Goal: Task Accomplishment & Management: Complete application form

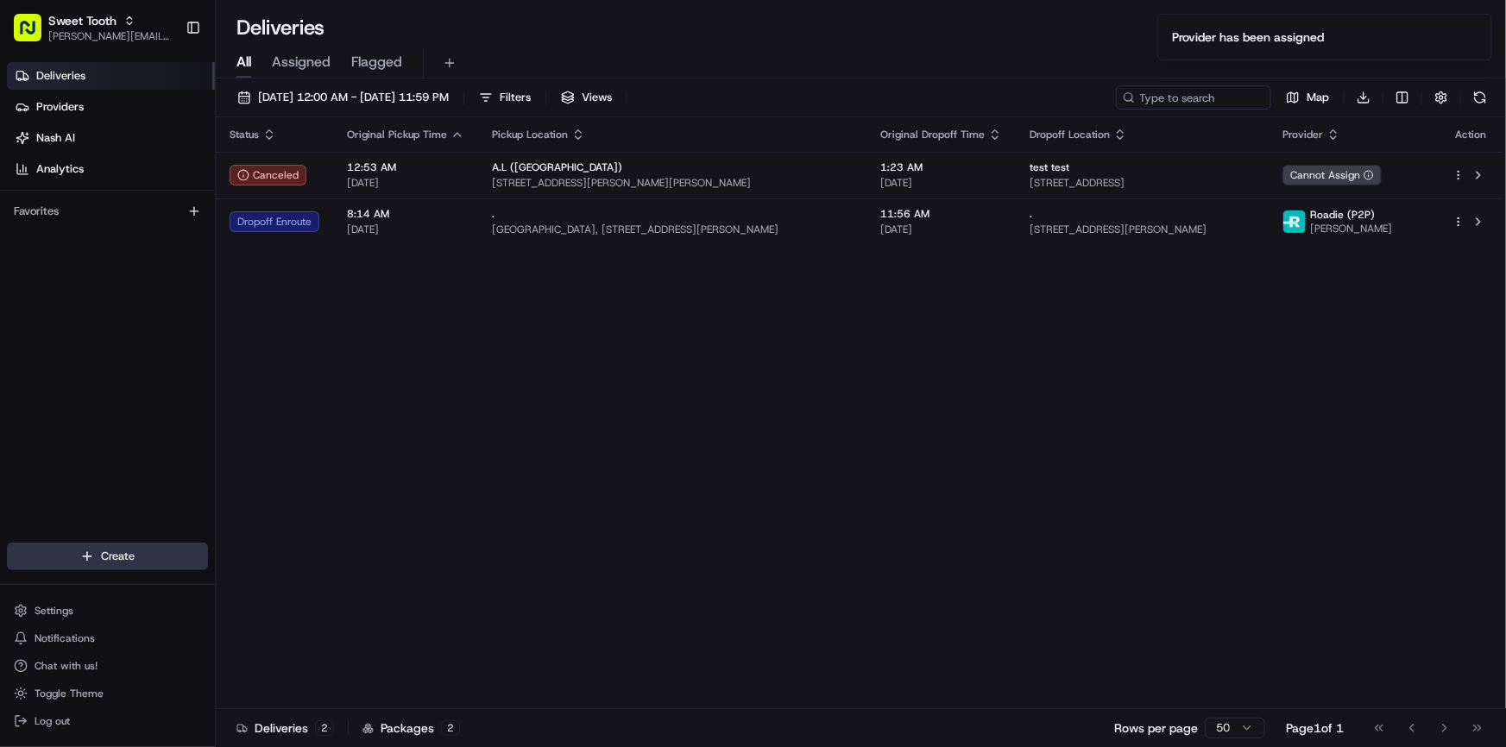
click at [122, 559] on html "Sweet Tooth [PERSON_NAME][EMAIL_ADDRESS][DOMAIN_NAME] Toggle Sidebar Deliveries…" at bounding box center [753, 373] width 1506 height 747
click at [291, 592] on link "Delivery" at bounding box center [312, 588] width 192 height 31
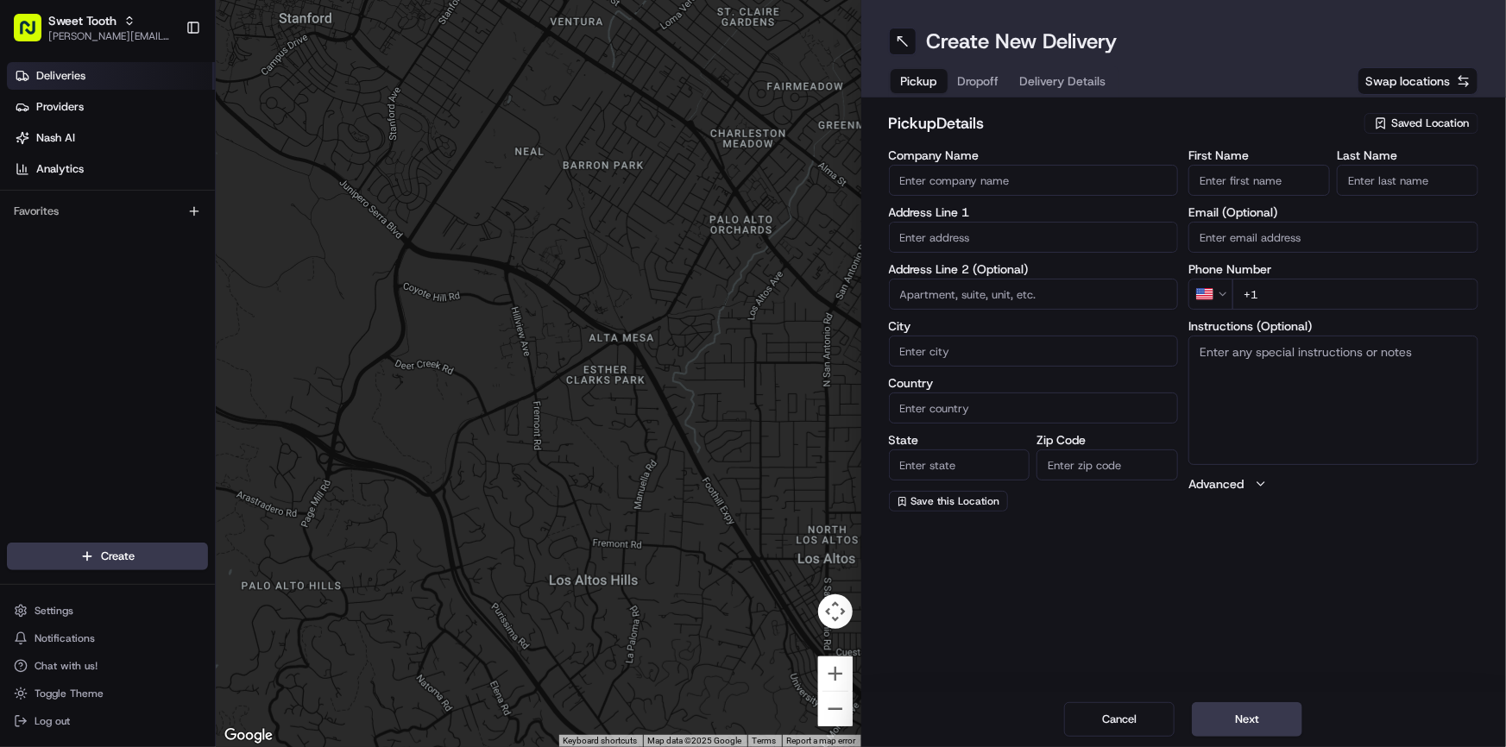
click at [104, 85] on link "Deliveries" at bounding box center [111, 76] width 208 height 28
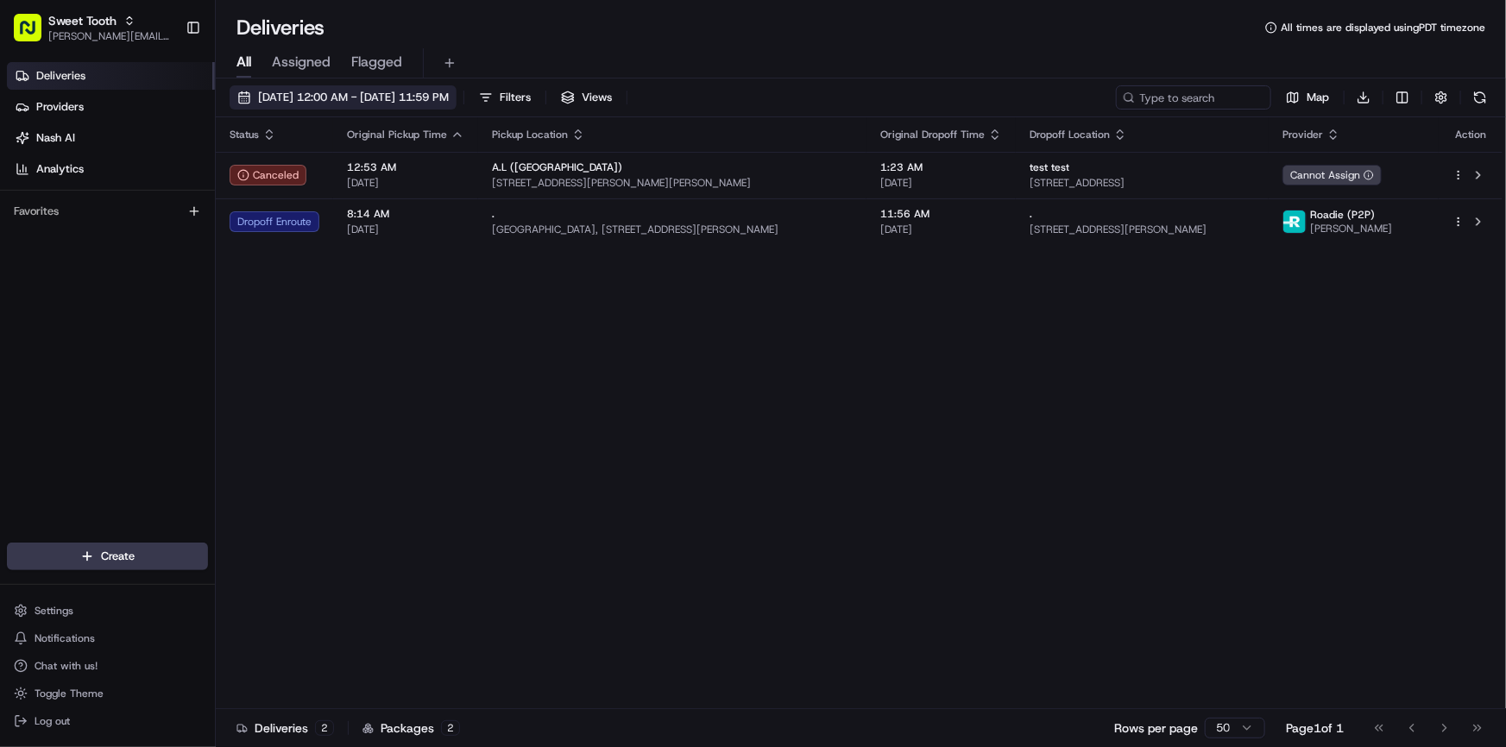
click at [314, 91] on span "[DATE] 12:00 AM - [DATE] 11:59 PM" at bounding box center [353, 98] width 191 height 16
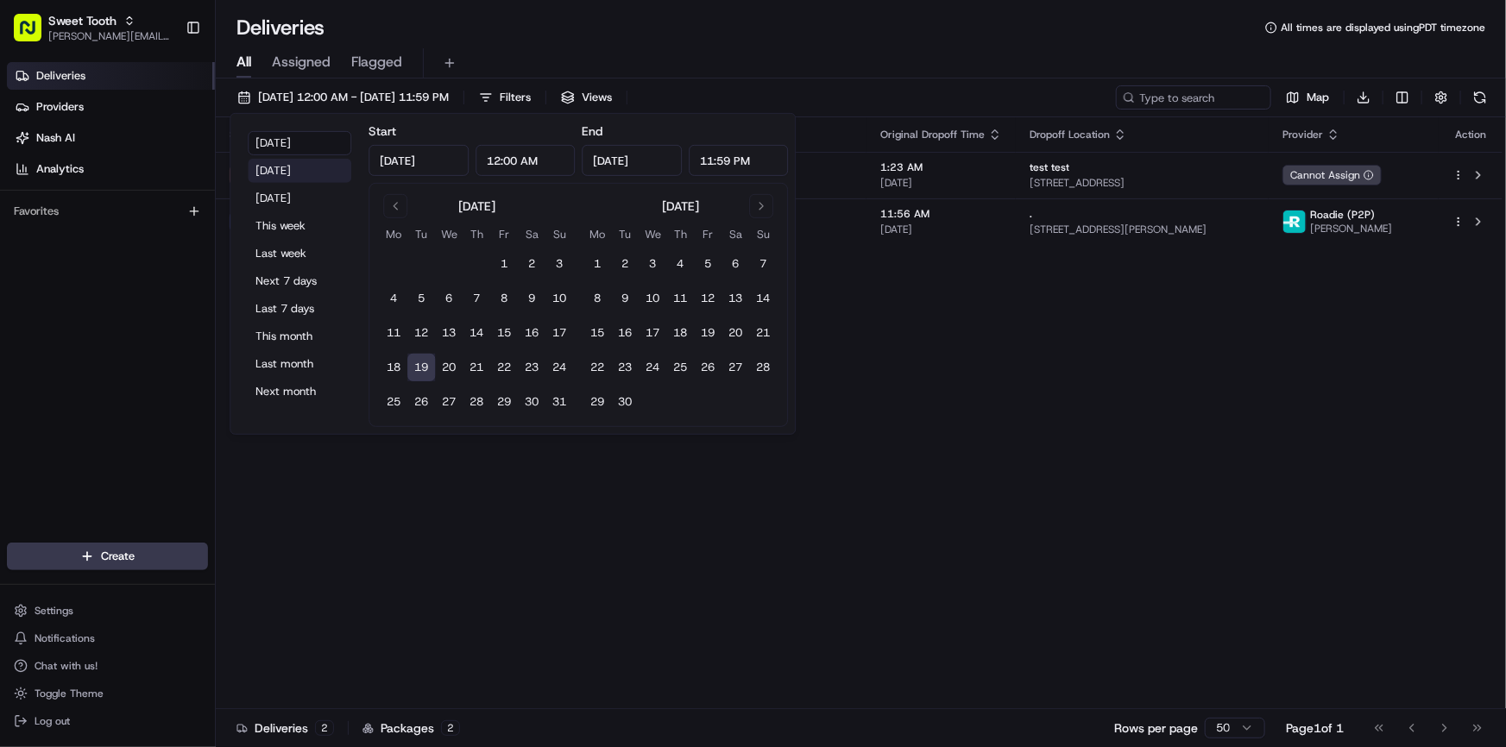
click at [303, 173] on button "Yesterday" at bounding box center [300, 171] width 104 height 24
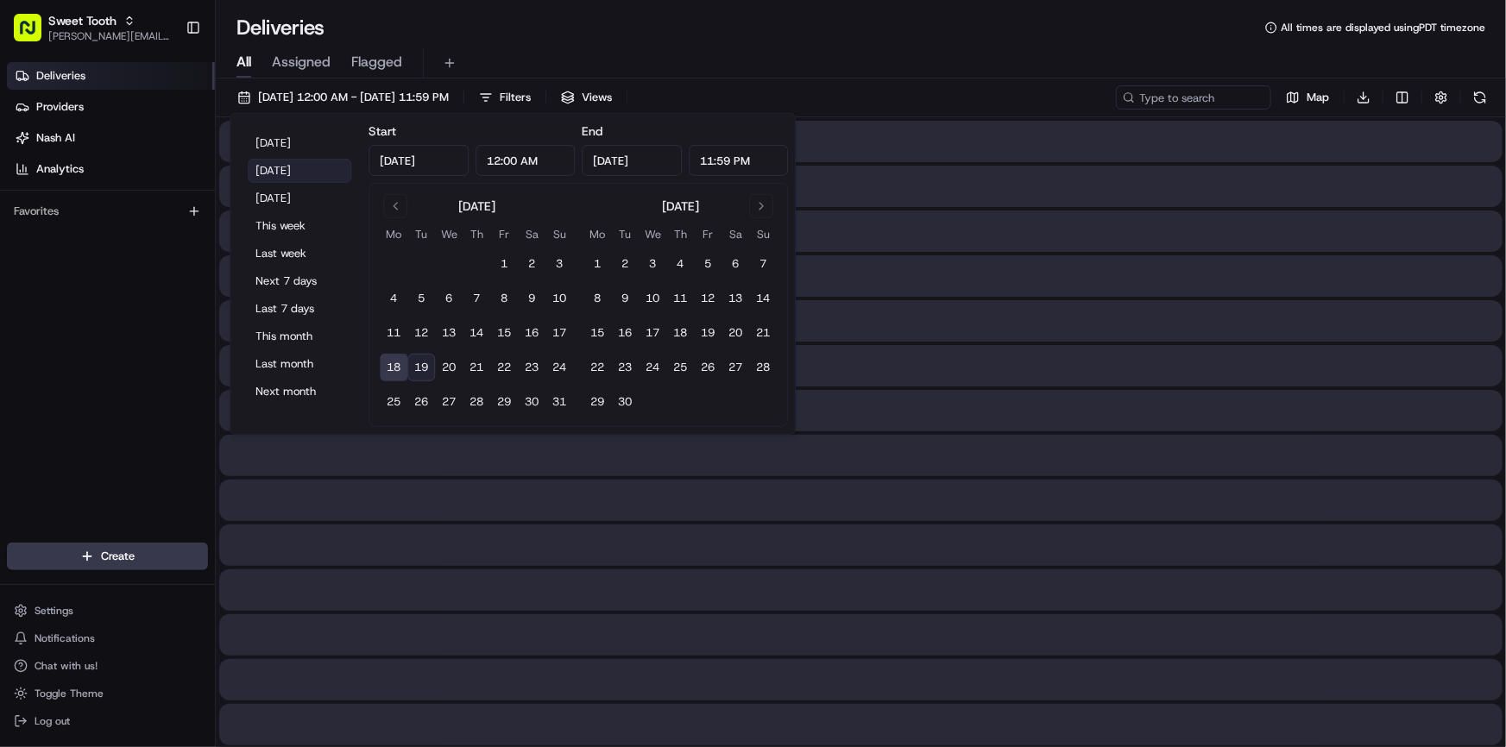
type input "Aug 18, 2025"
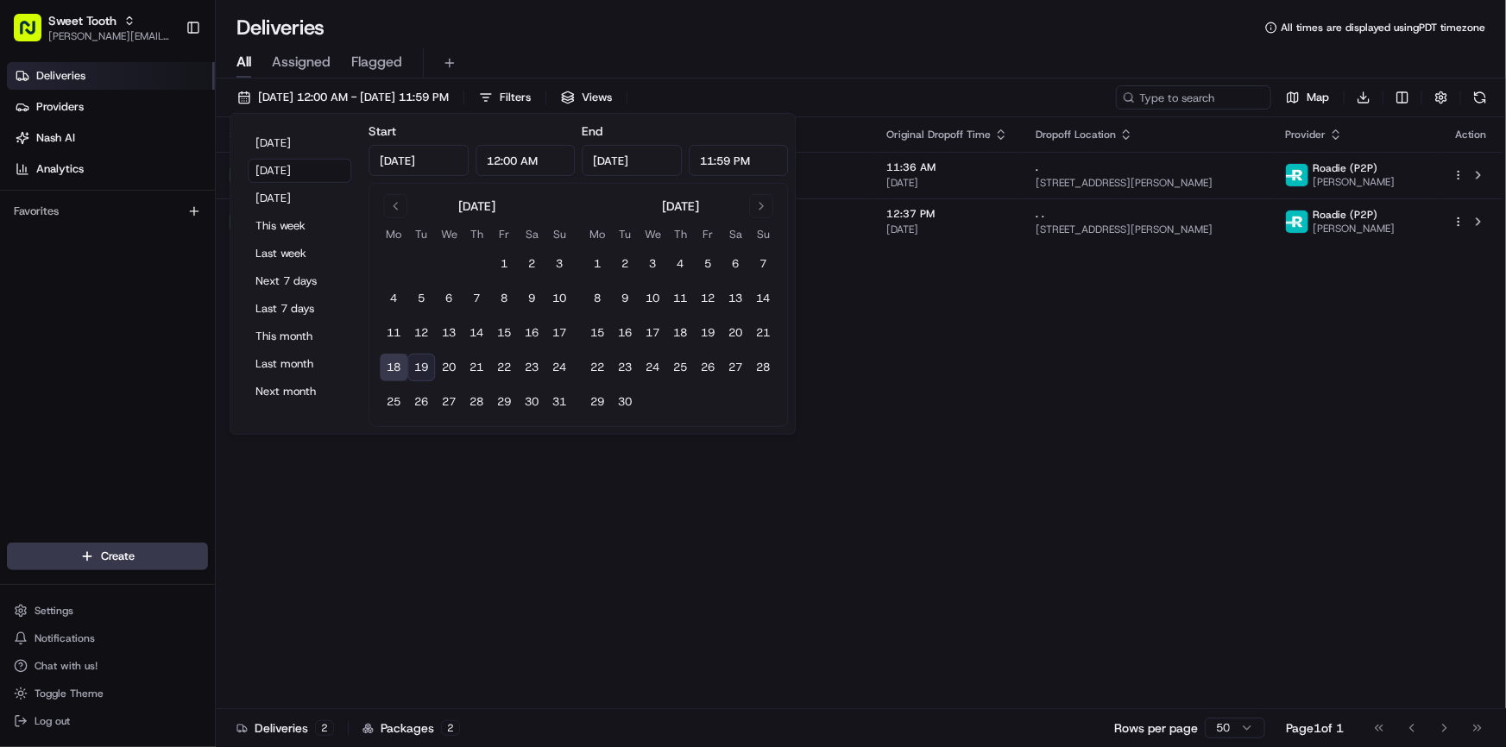
click at [803, 625] on div "Status Original Pickup Time Pickup Location Original Dropoff Time Dropoff Locat…" at bounding box center [859, 413] width 1287 height 592
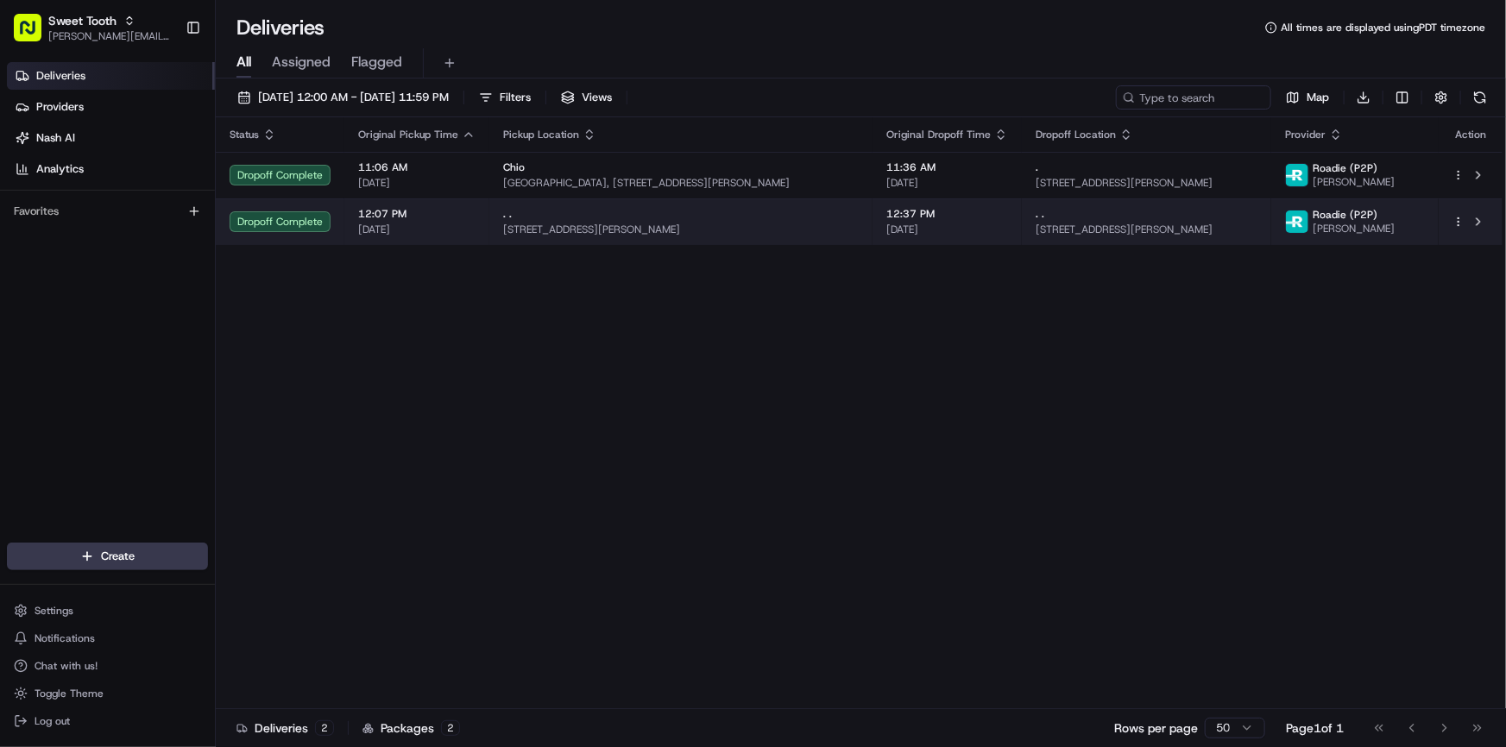
click at [1458, 222] on html "Sweet Tooth anthony@oases-io.com Toggle Sidebar Deliveries Providers Nash AI An…" at bounding box center [753, 373] width 1506 height 747
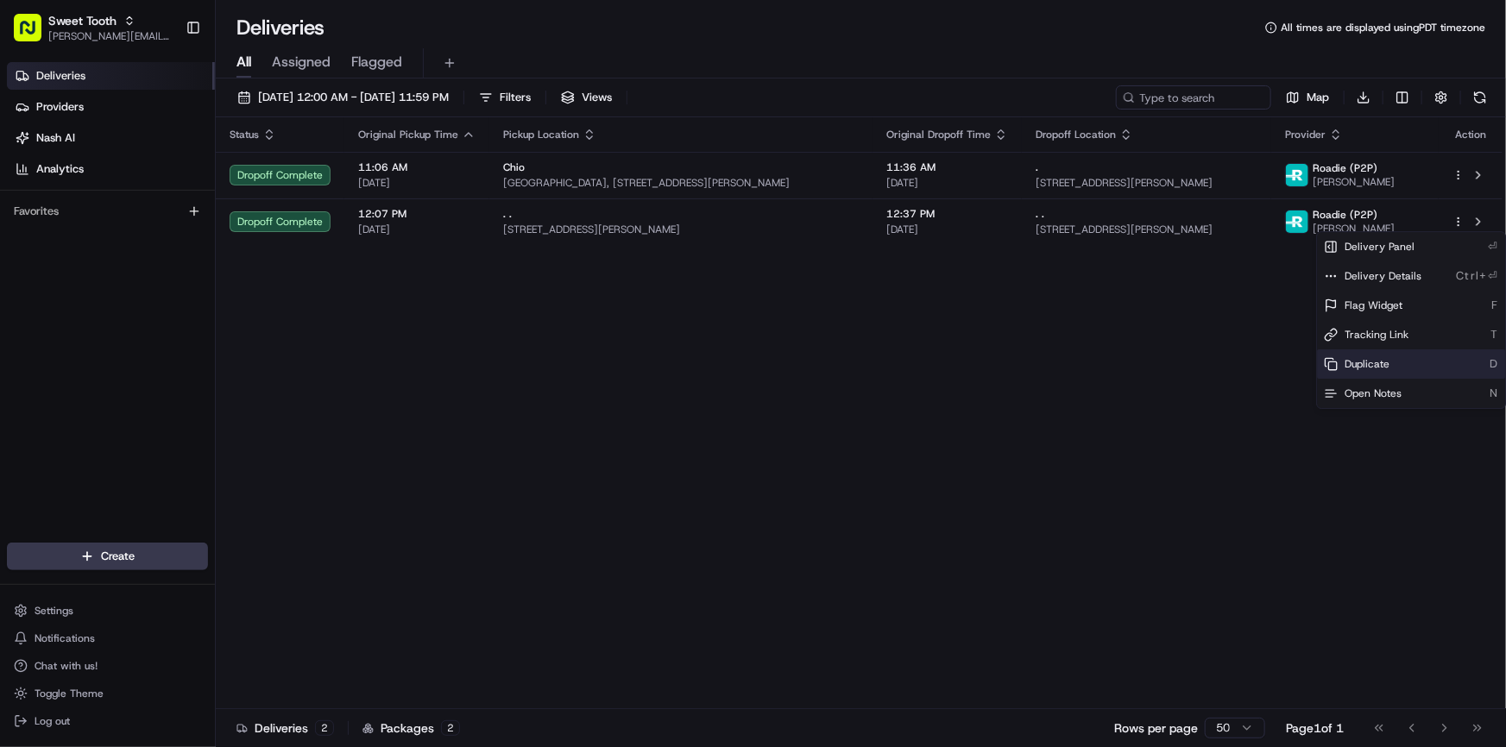
click at [1388, 362] on span "Duplicate" at bounding box center [1366, 364] width 45 height 14
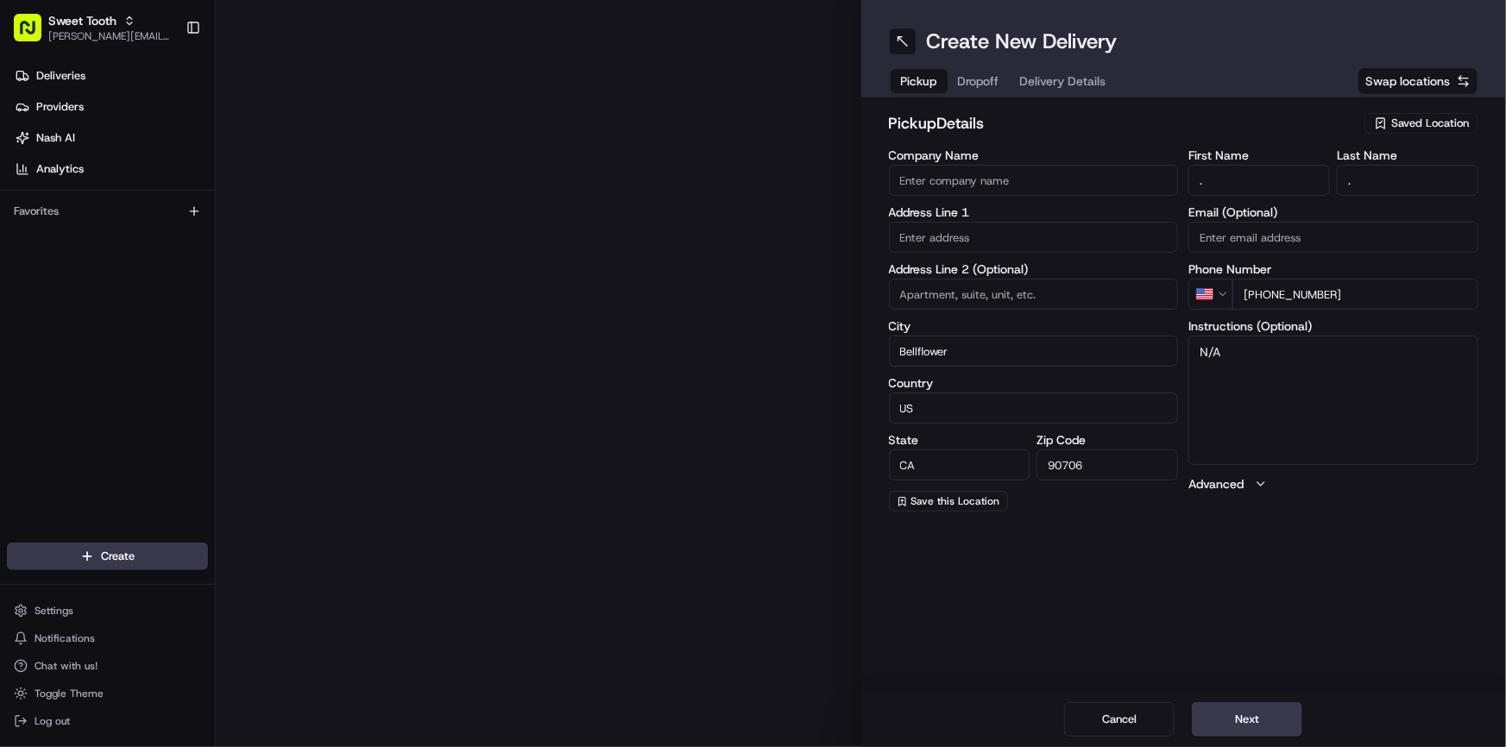
type input "[STREET_ADDRESS][PERSON_NAME]"
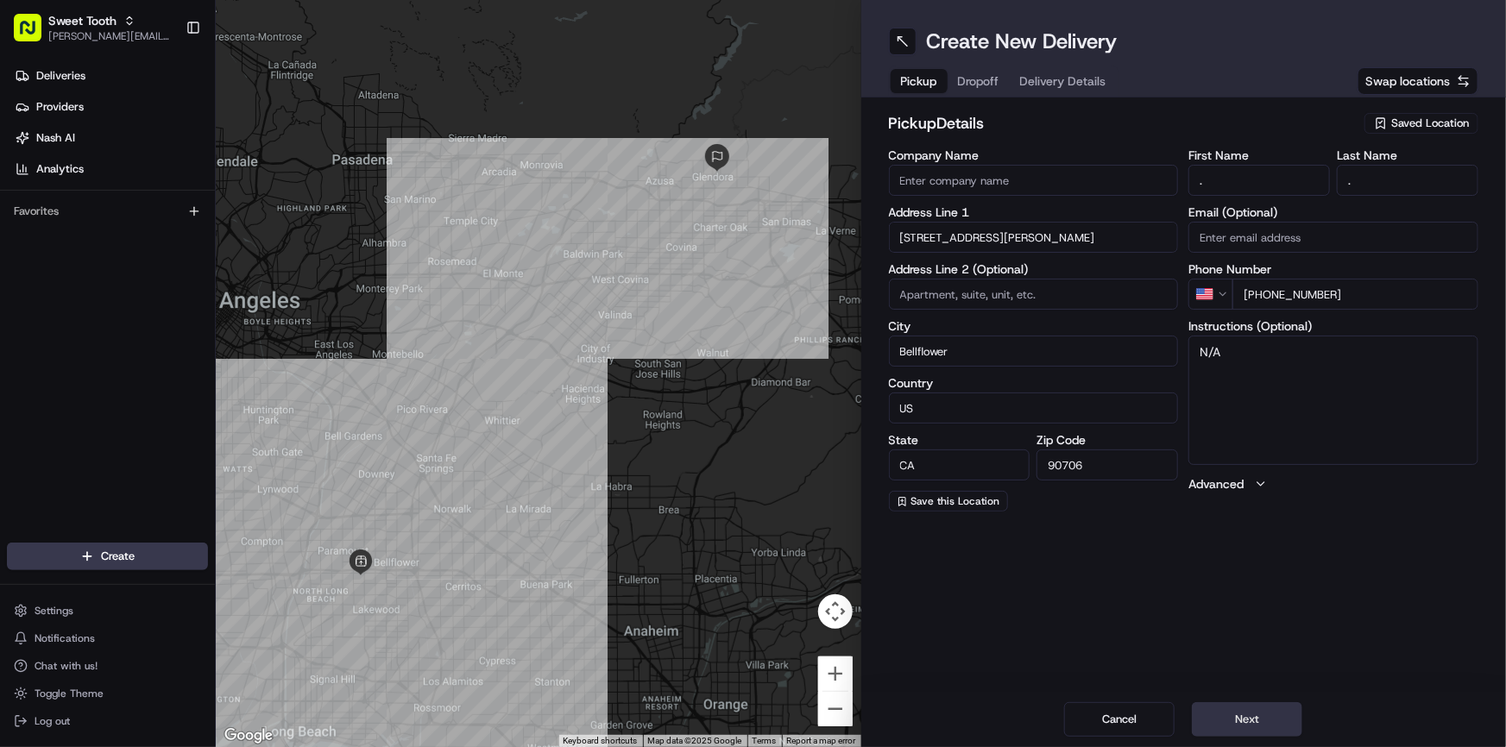
click at [1253, 718] on button "Next" at bounding box center [1247, 719] width 110 height 35
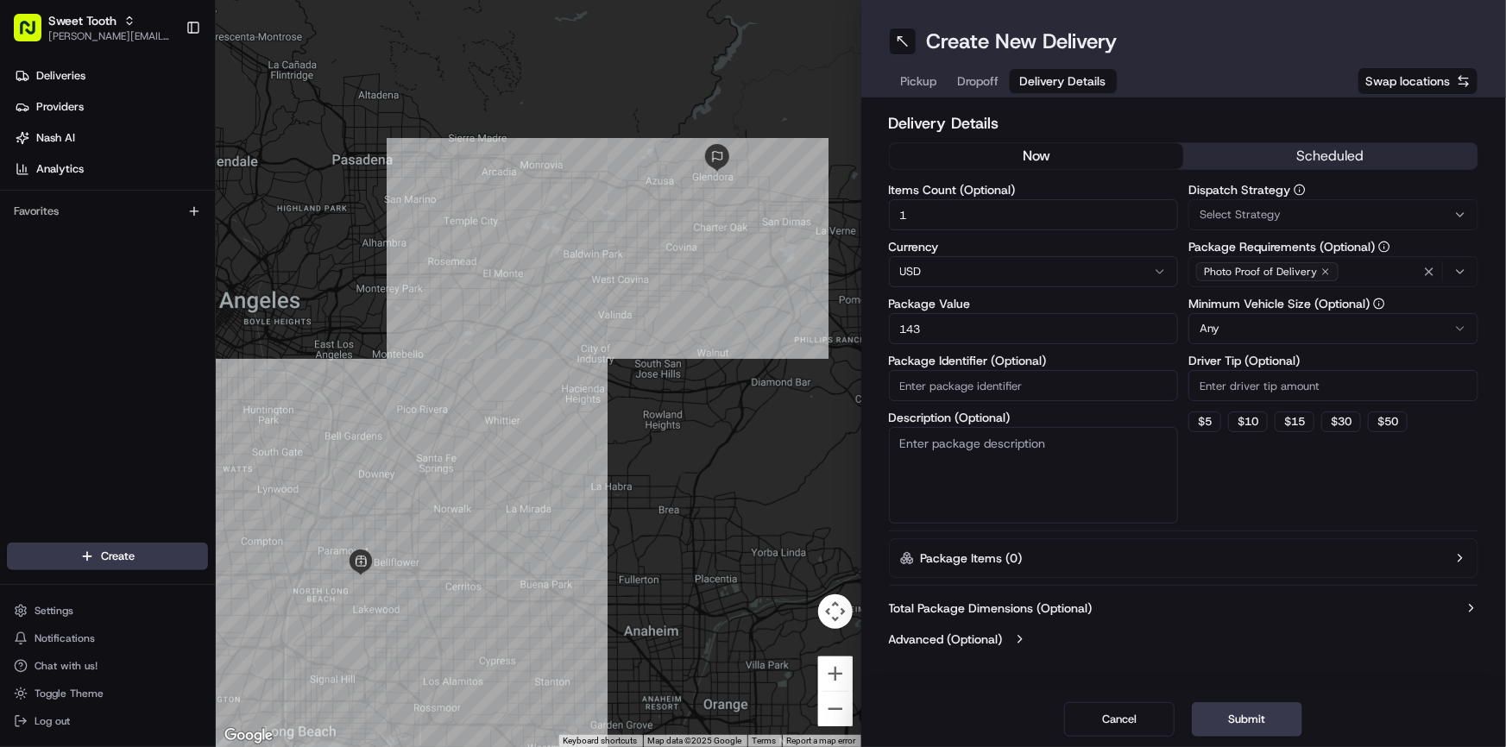
click at [941, 324] on input "143" at bounding box center [1034, 328] width 290 height 31
drag, startPoint x: 928, startPoint y: 333, endPoint x: 891, endPoint y: 334, distance: 38.0
click at [891, 334] on input "143" at bounding box center [1034, 328] width 290 height 31
click at [939, 326] on input "198" at bounding box center [1034, 328] width 290 height 31
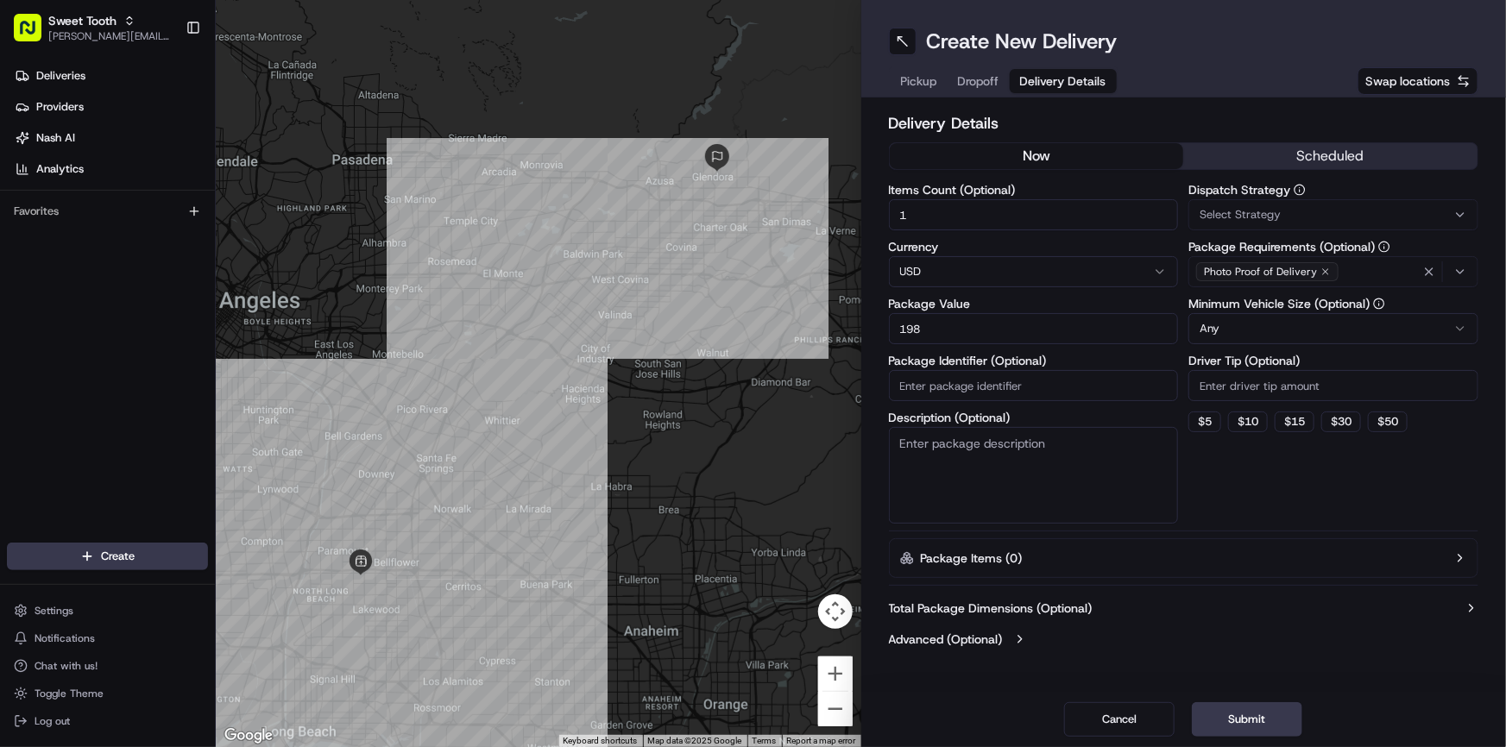
click at [939, 326] on input "198" at bounding box center [1034, 328] width 290 height 31
type input "1"
type input "3"
type input "200"
click at [1277, 729] on button "Submit" at bounding box center [1247, 719] width 110 height 35
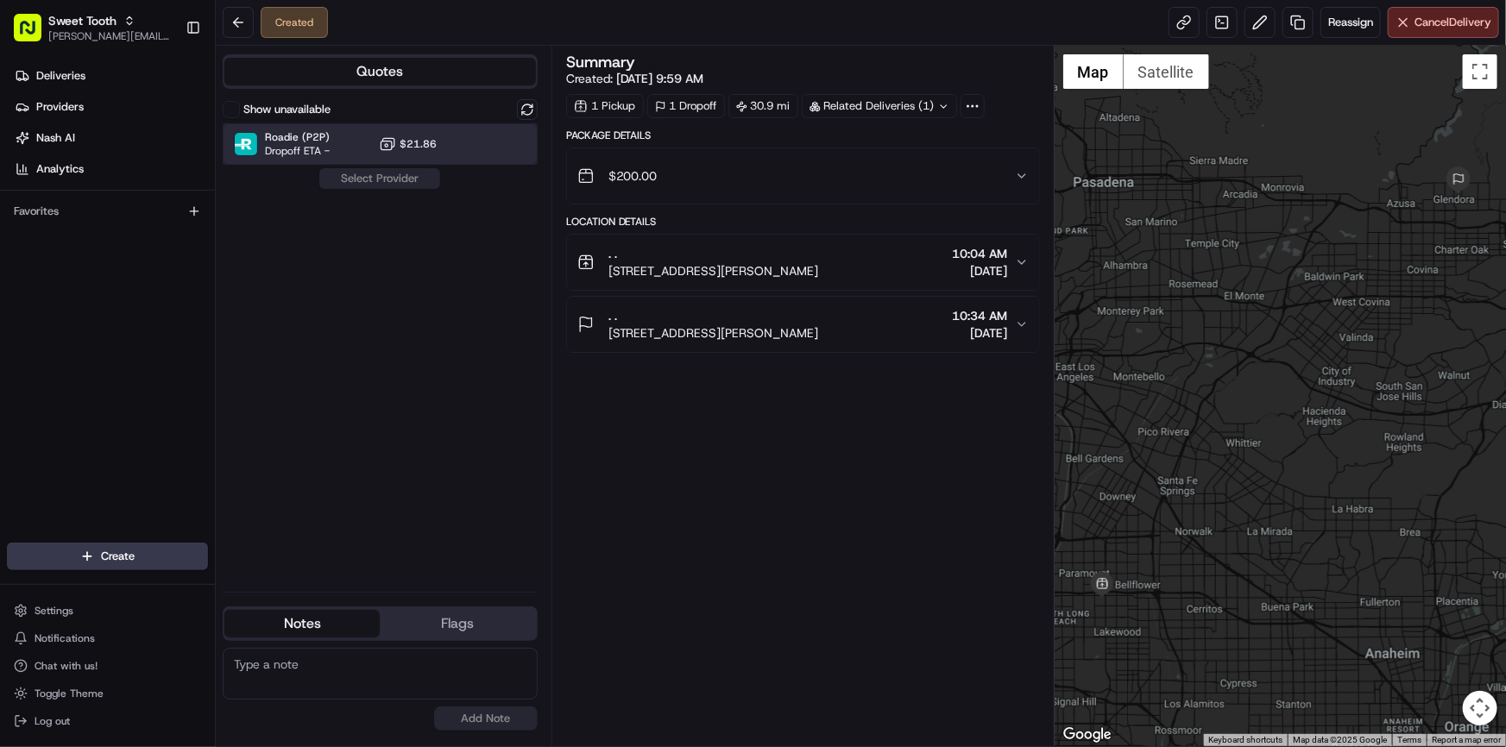
click at [415, 154] on div "Roadie (P2P) Dropoff ETA - $21.86" at bounding box center [380, 143] width 315 height 41
click at [394, 178] on button "Assign Provider" at bounding box center [379, 178] width 123 height 21
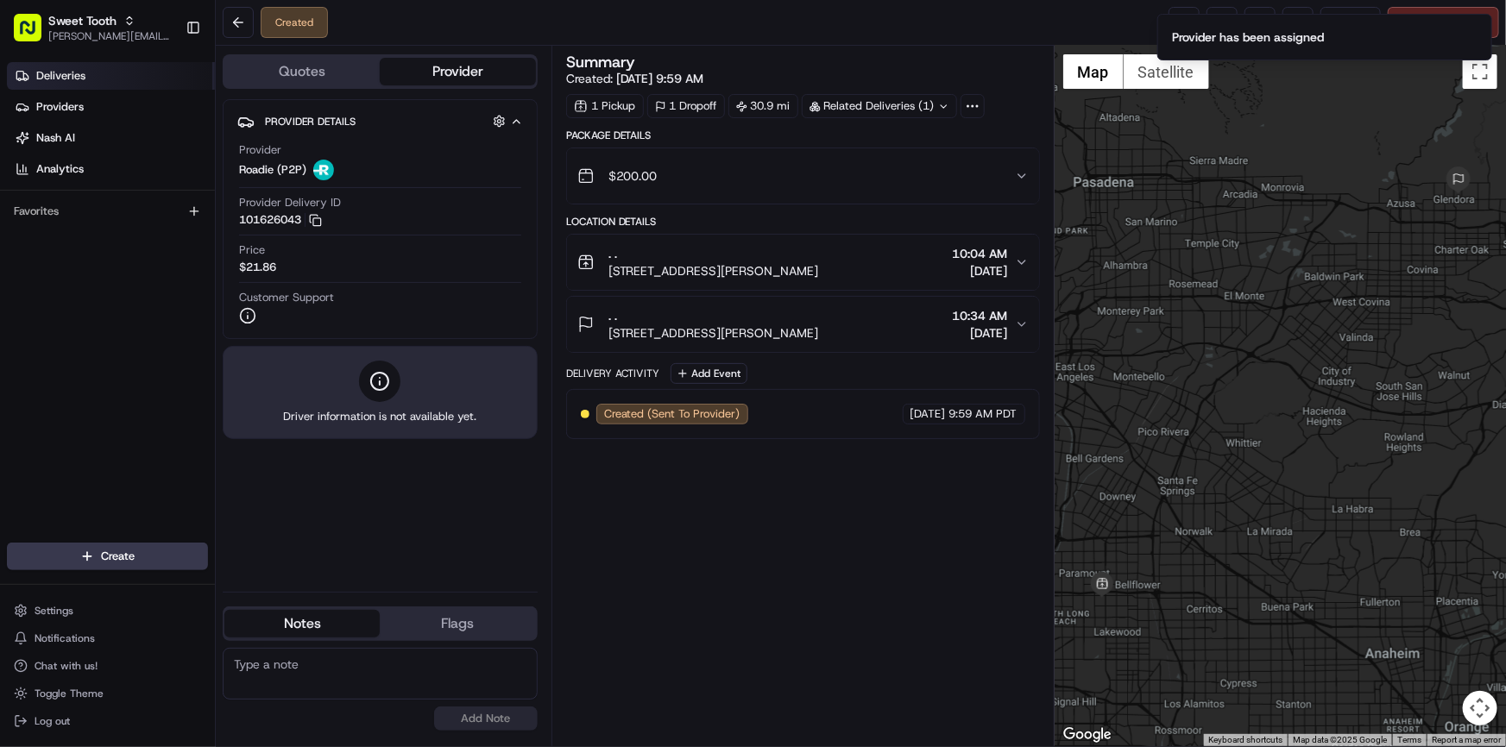
click at [70, 70] on span "Deliveries" at bounding box center [60, 76] width 49 height 16
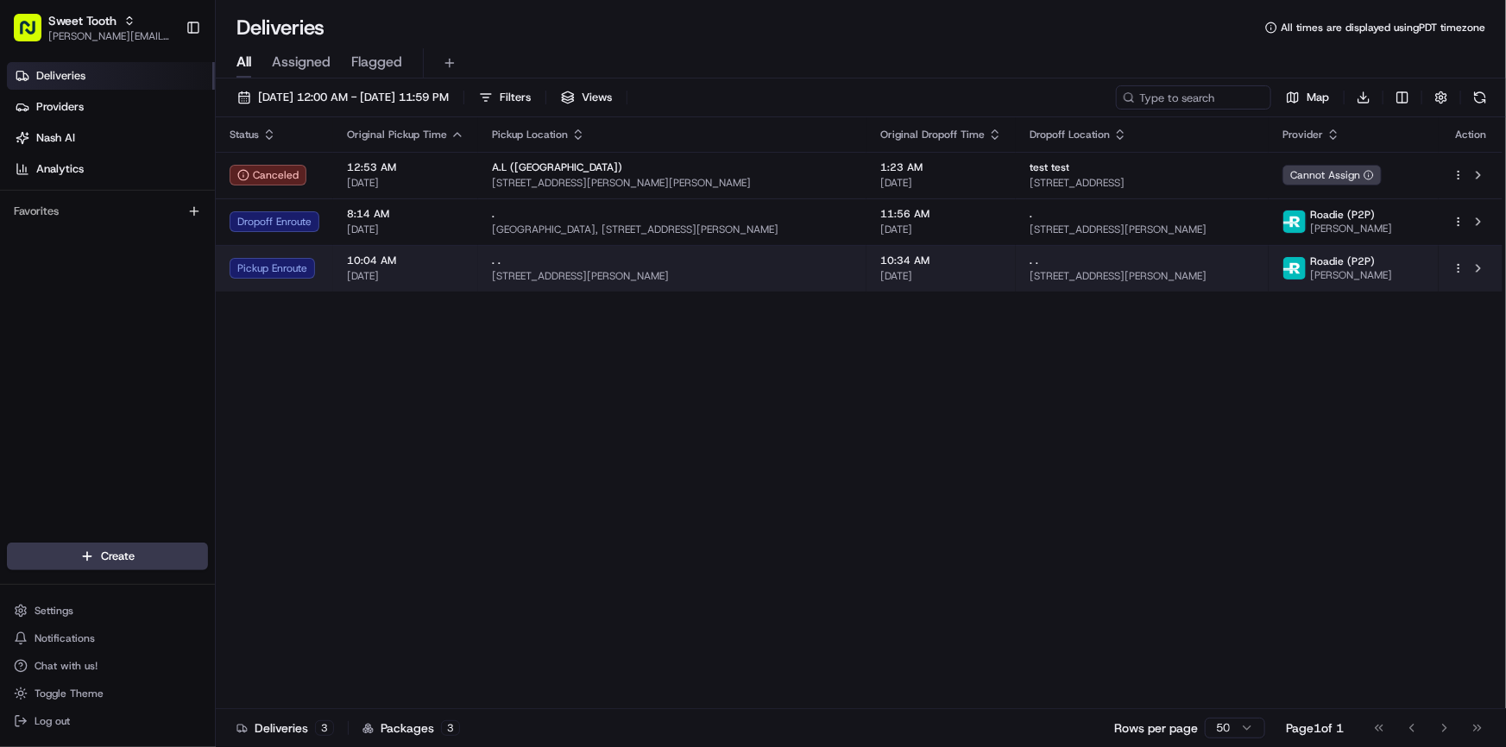
click at [293, 265] on div "Pickup Enroute" at bounding box center [275, 268] width 90 height 21
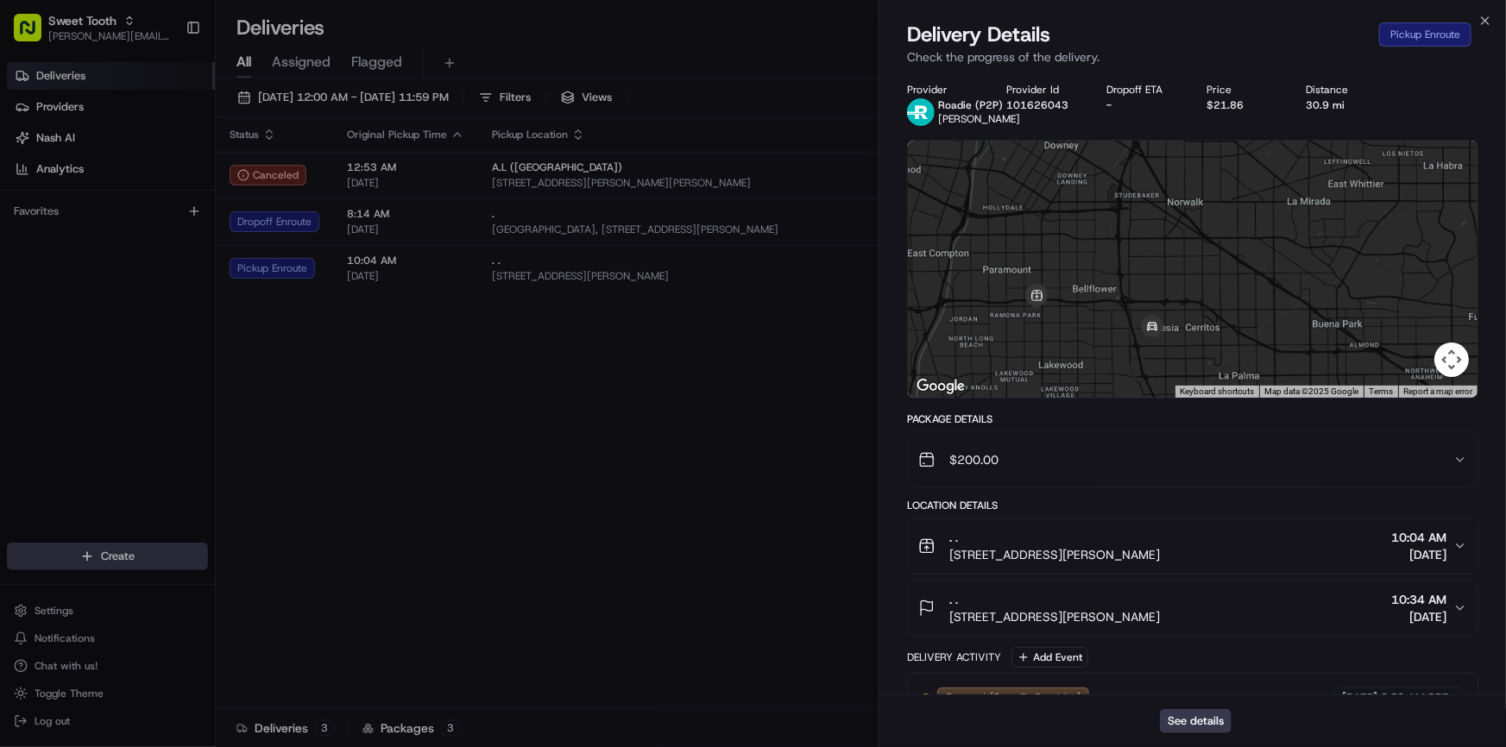
drag, startPoint x: 1112, startPoint y: 358, endPoint x: 1142, endPoint y: 280, distance: 84.1
click at [1145, 280] on div at bounding box center [1193, 269] width 570 height 257
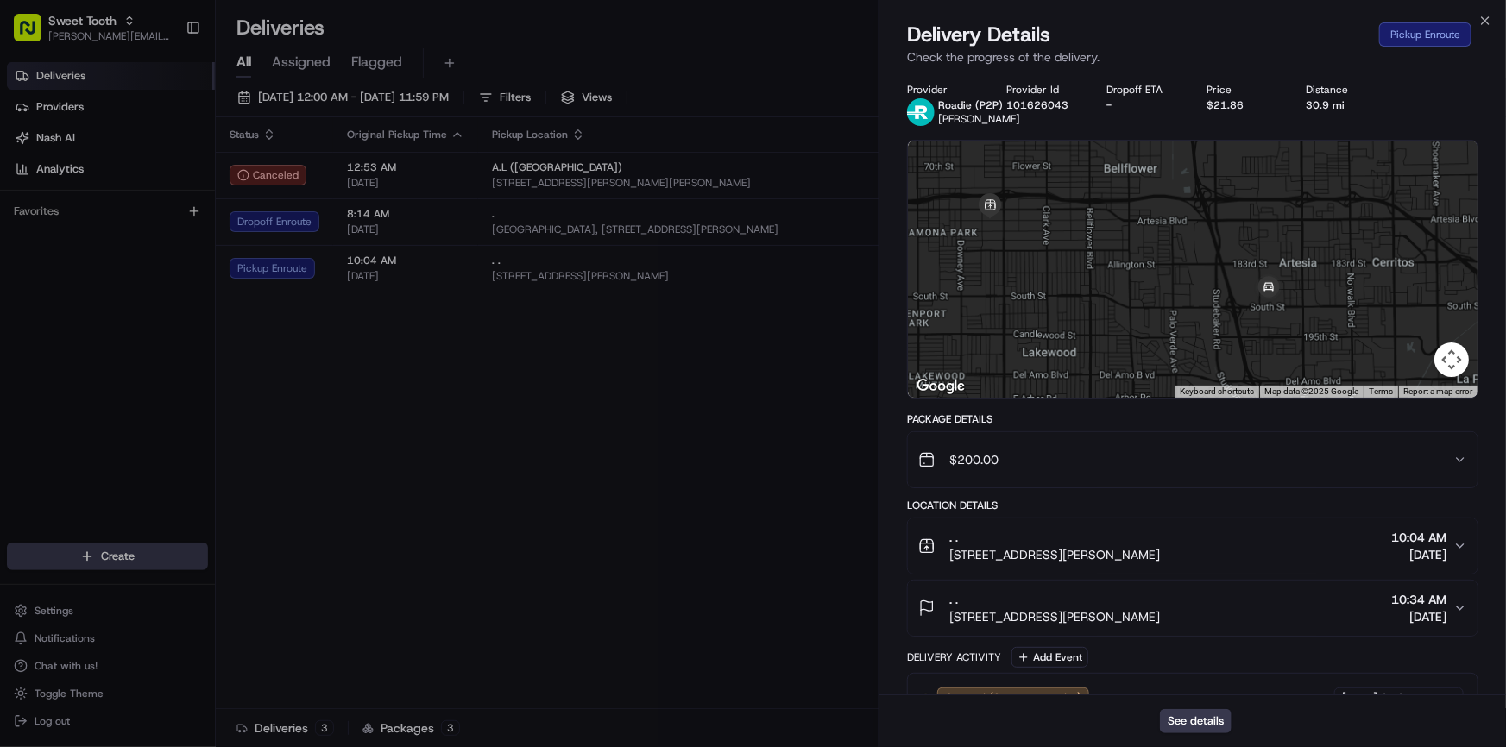
drag, startPoint x: 1053, startPoint y: 285, endPoint x: 1131, endPoint y: 322, distance: 86.9
click at [1131, 322] on div at bounding box center [1193, 269] width 570 height 257
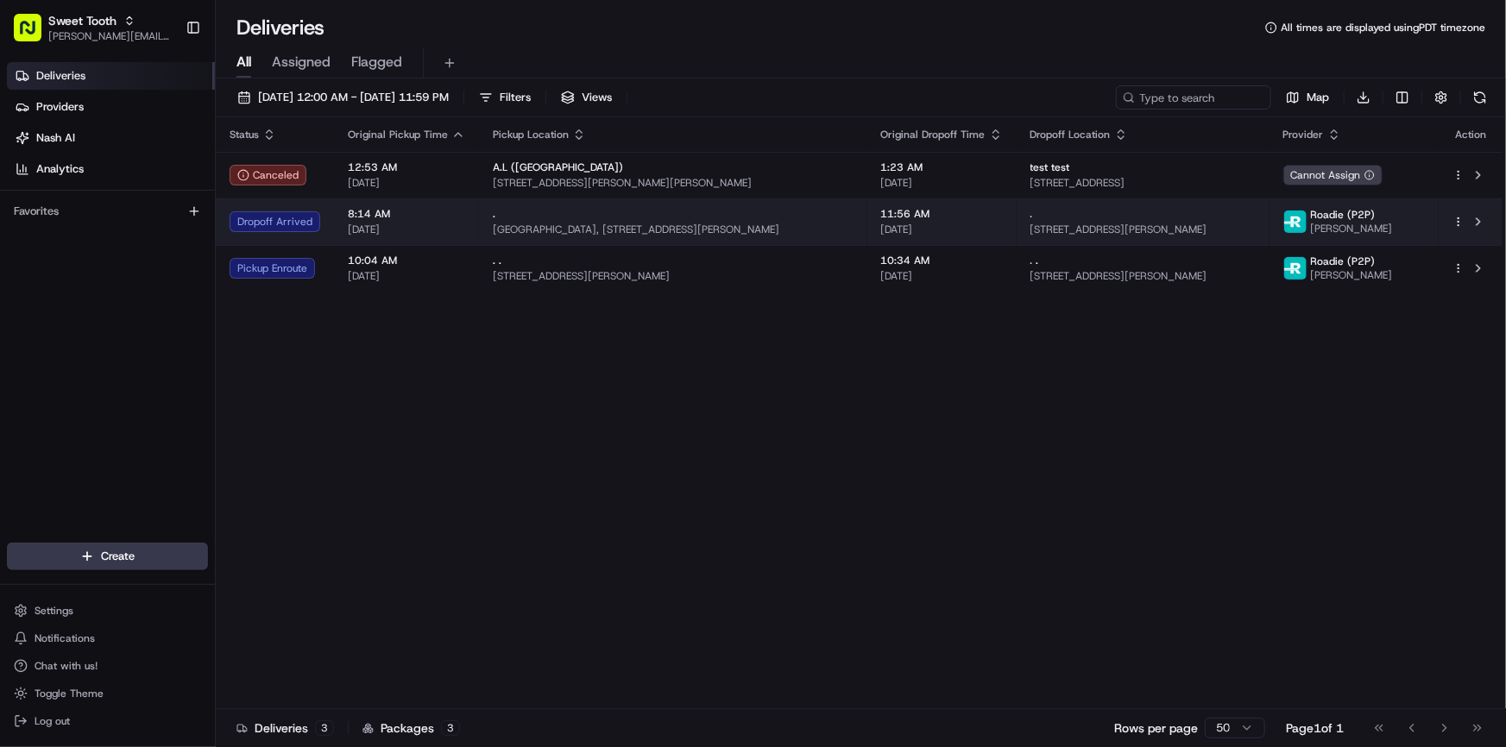
click at [318, 230] on td "Dropoff Arrived" at bounding box center [275, 221] width 118 height 47
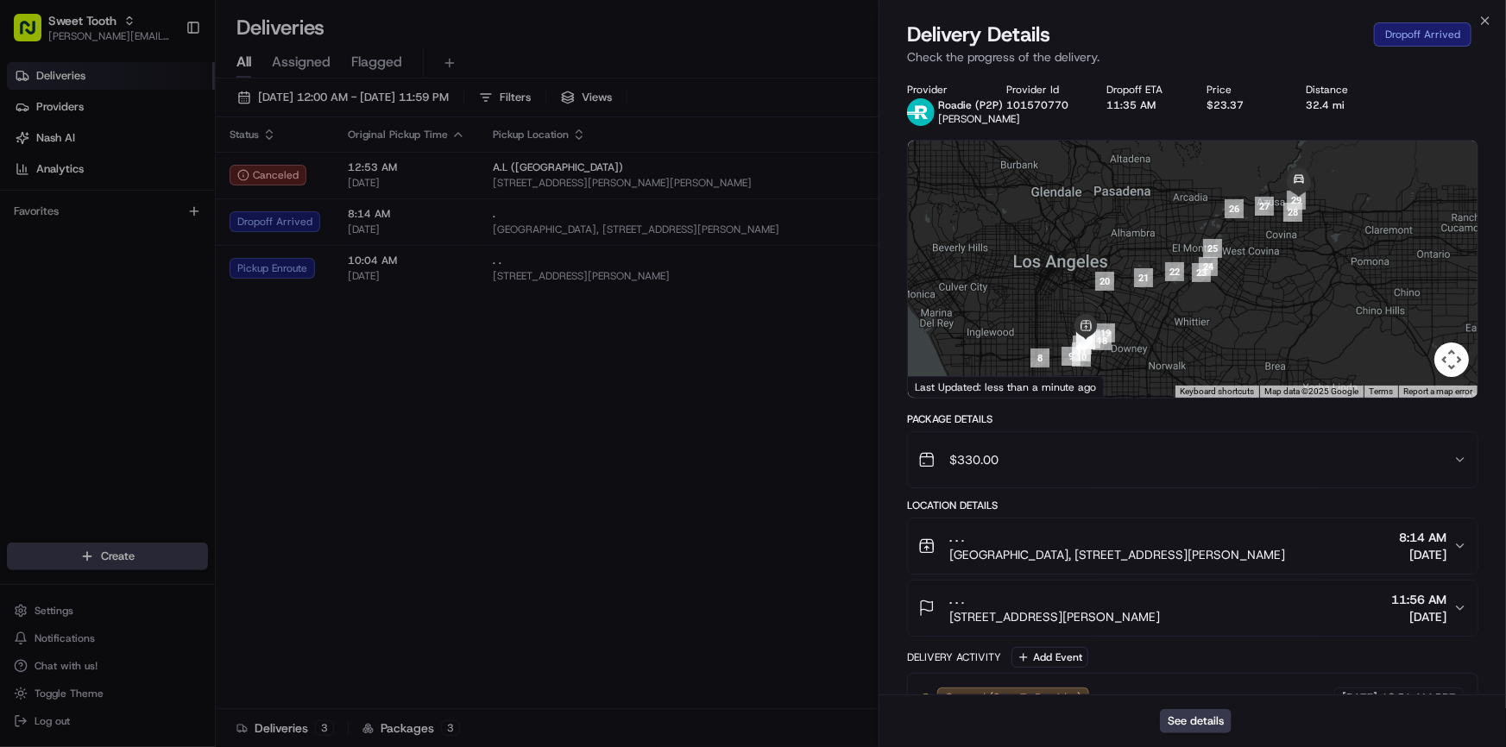
click at [1265, 270] on div at bounding box center [1193, 269] width 570 height 257
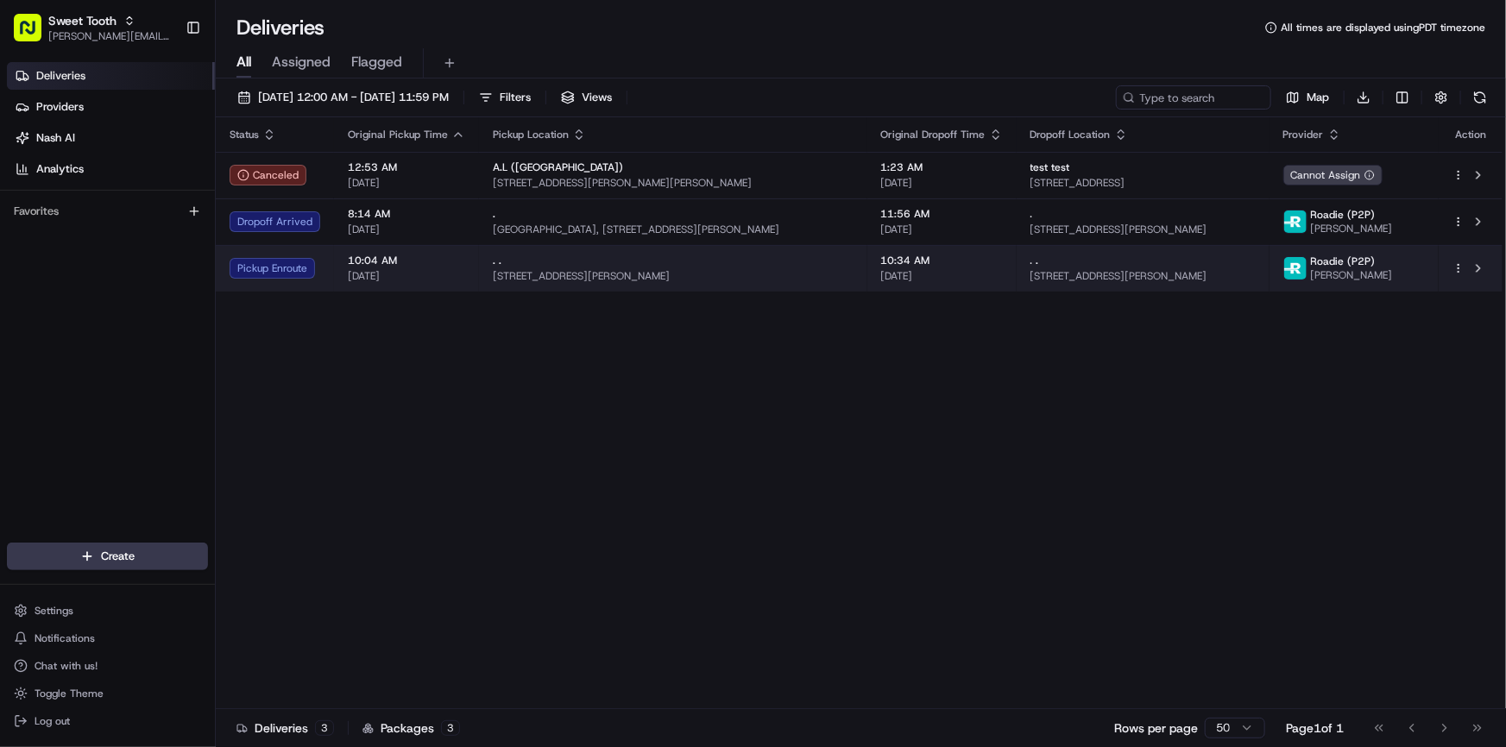
click at [370, 268] on div "10:04 AM [DATE]" at bounding box center [406, 268] width 117 height 29
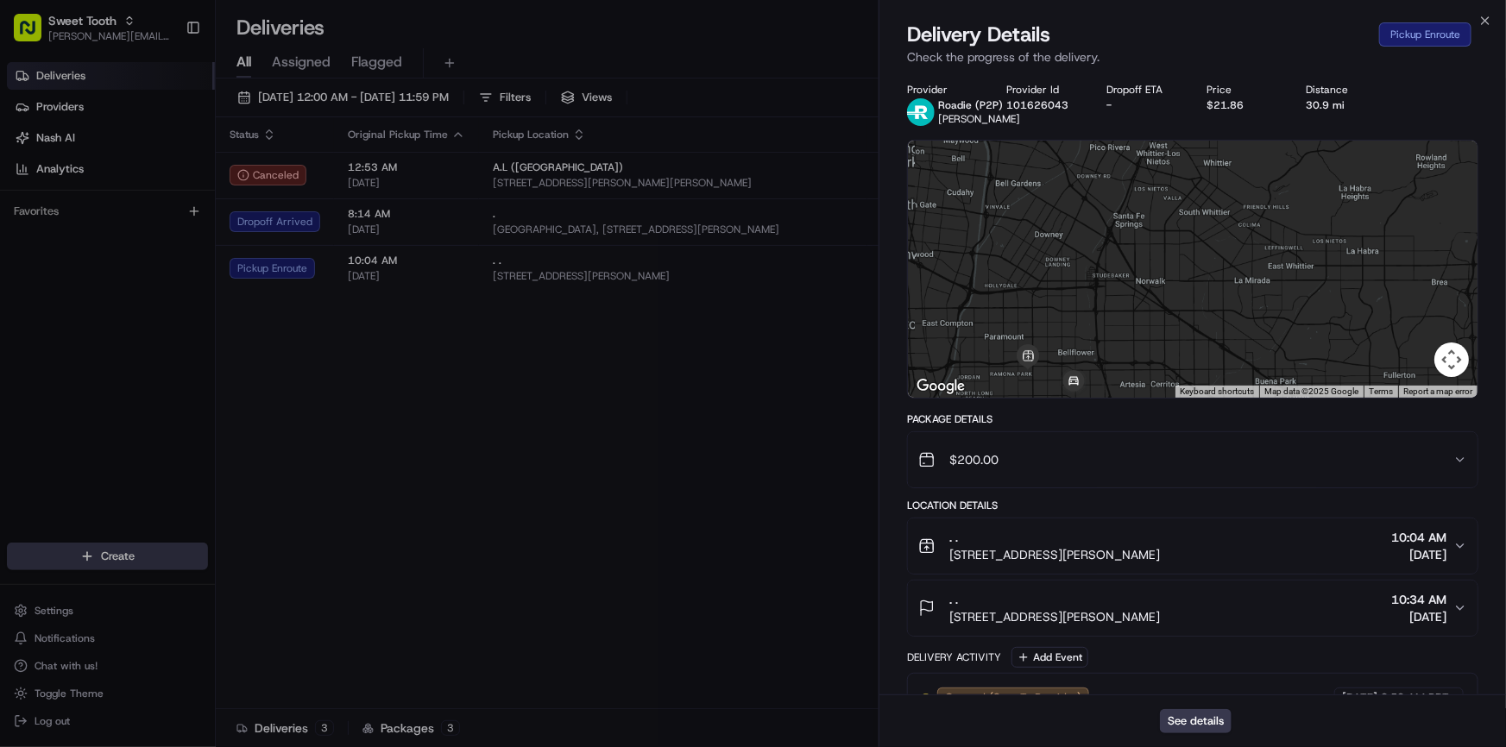
drag, startPoint x: 1134, startPoint y: 368, endPoint x: 1163, endPoint y: 345, distance: 37.5
click at [1163, 345] on div at bounding box center [1193, 269] width 570 height 257
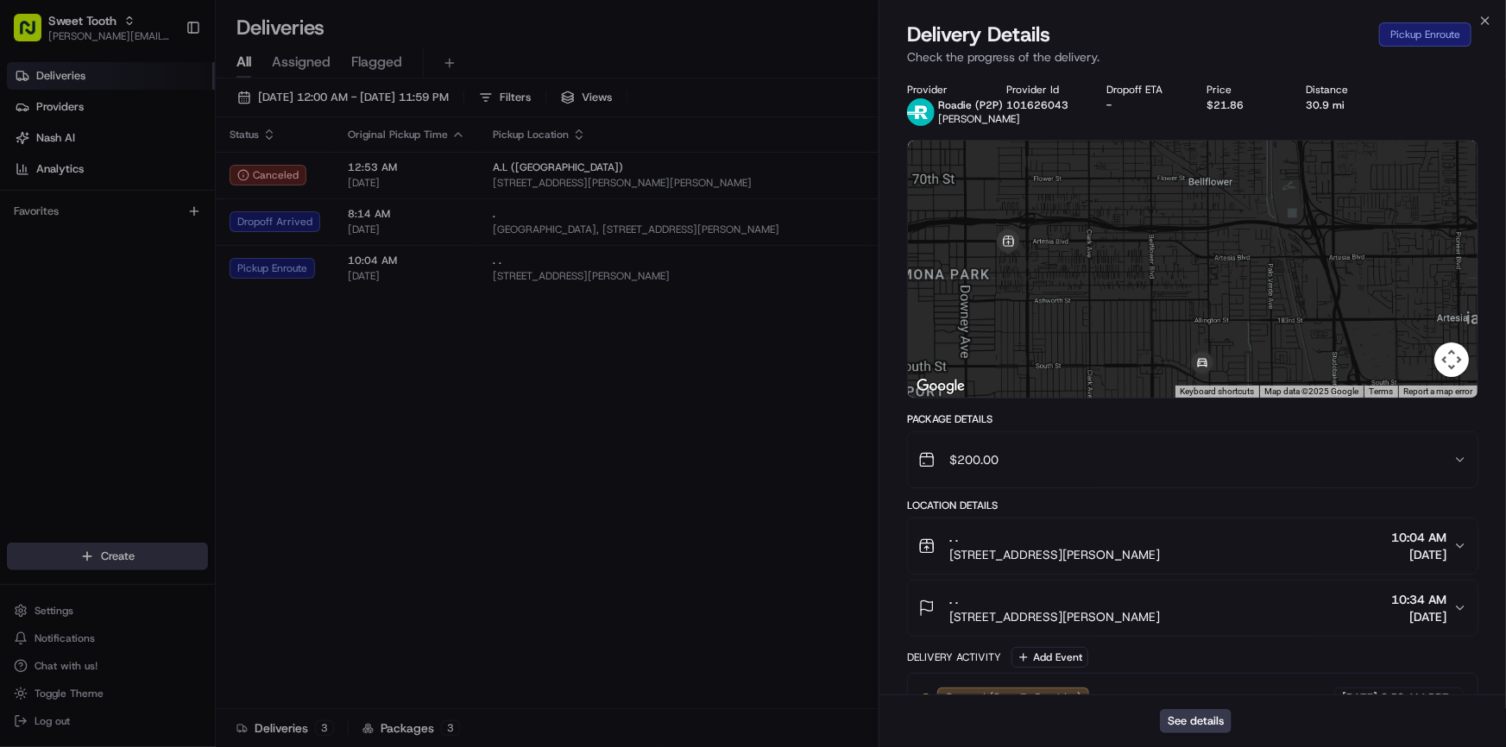
drag, startPoint x: 1042, startPoint y: 358, endPoint x: 1108, endPoint y: 290, distance: 94.6
click at [1108, 290] on div at bounding box center [1193, 269] width 570 height 257
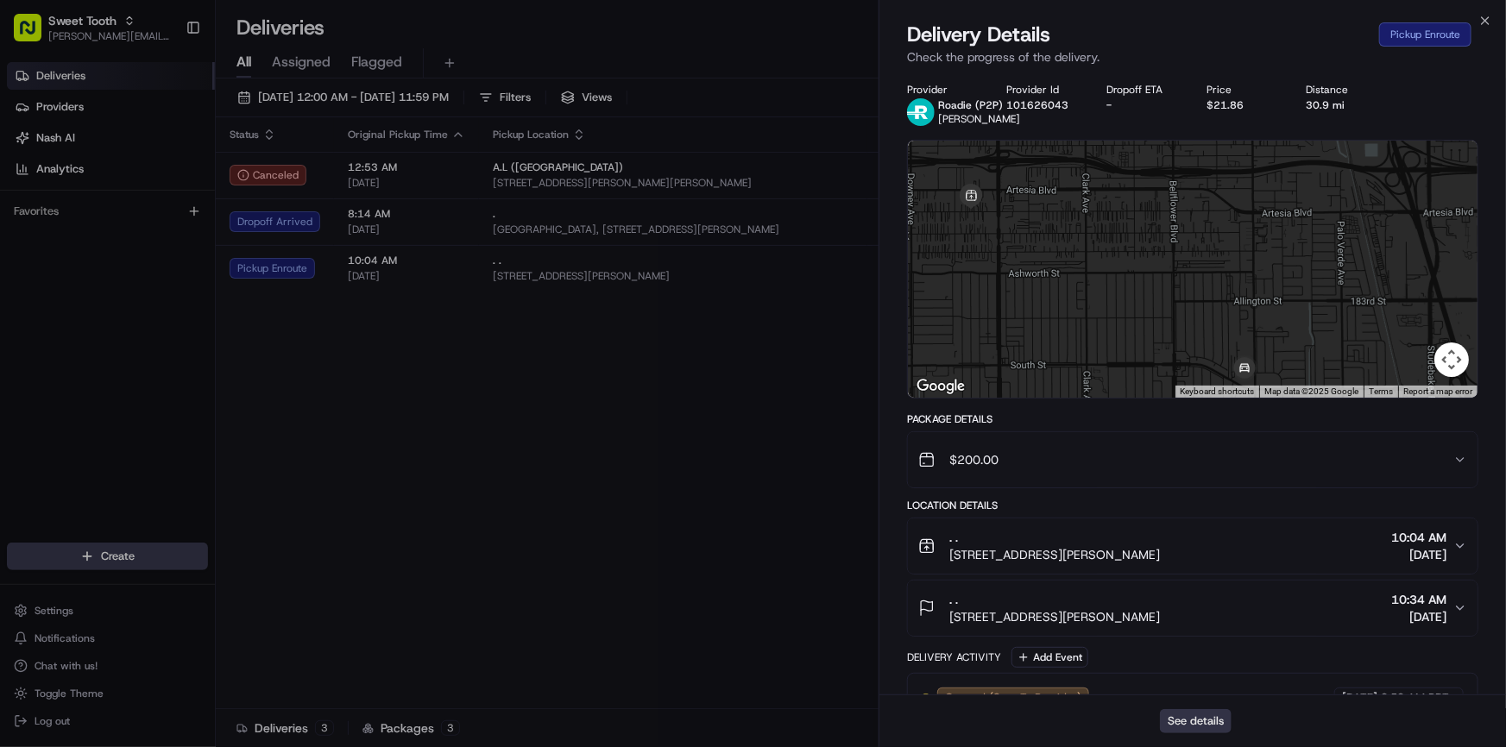
click at [1191, 727] on button "See details" at bounding box center [1196, 721] width 72 height 24
drag, startPoint x: 1151, startPoint y: 311, endPoint x: 1168, endPoint y: 275, distance: 39.0
click at [1168, 275] on div at bounding box center [1193, 269] width 570 height 257
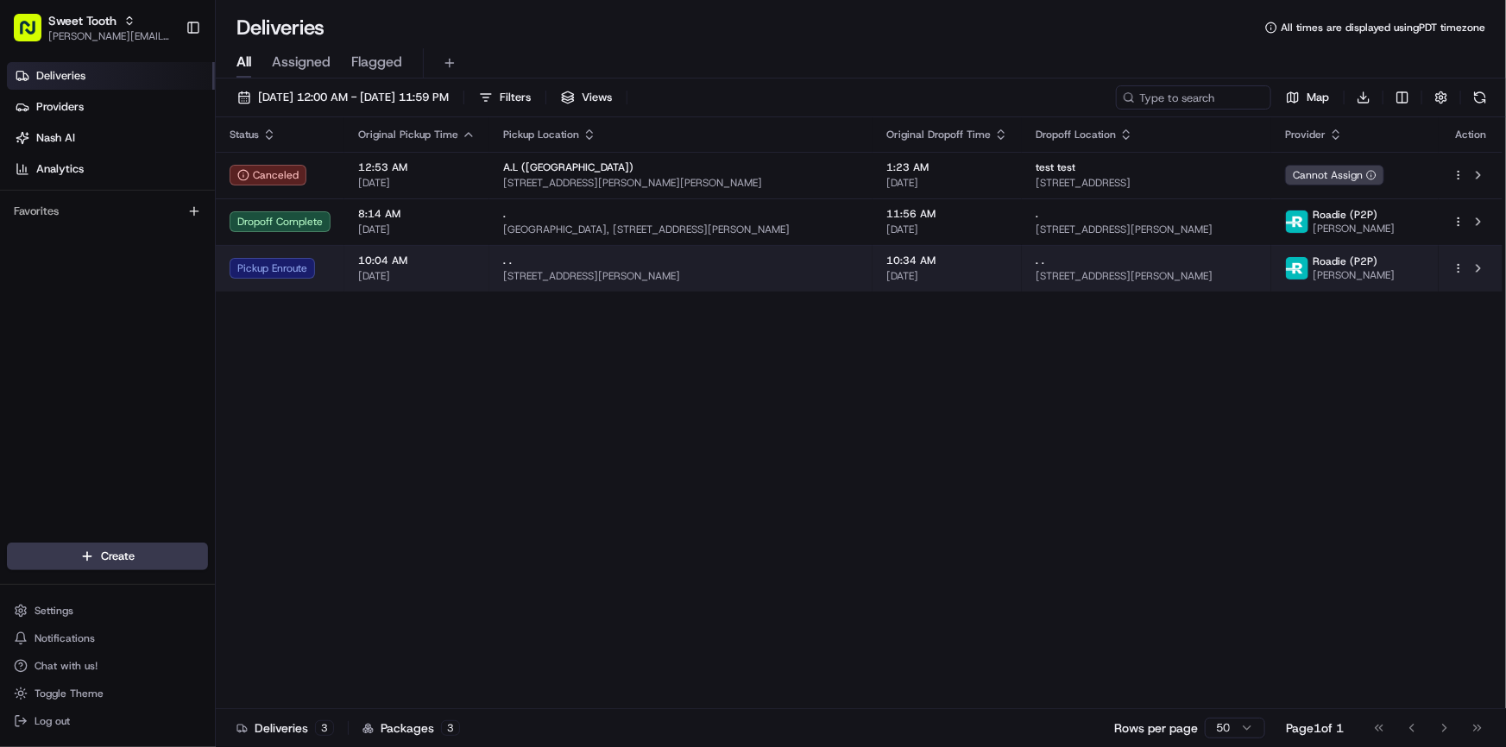
click at [314, 261] on div "Pickup Enroute" at bounding box center [280, 268] width 101 height 21
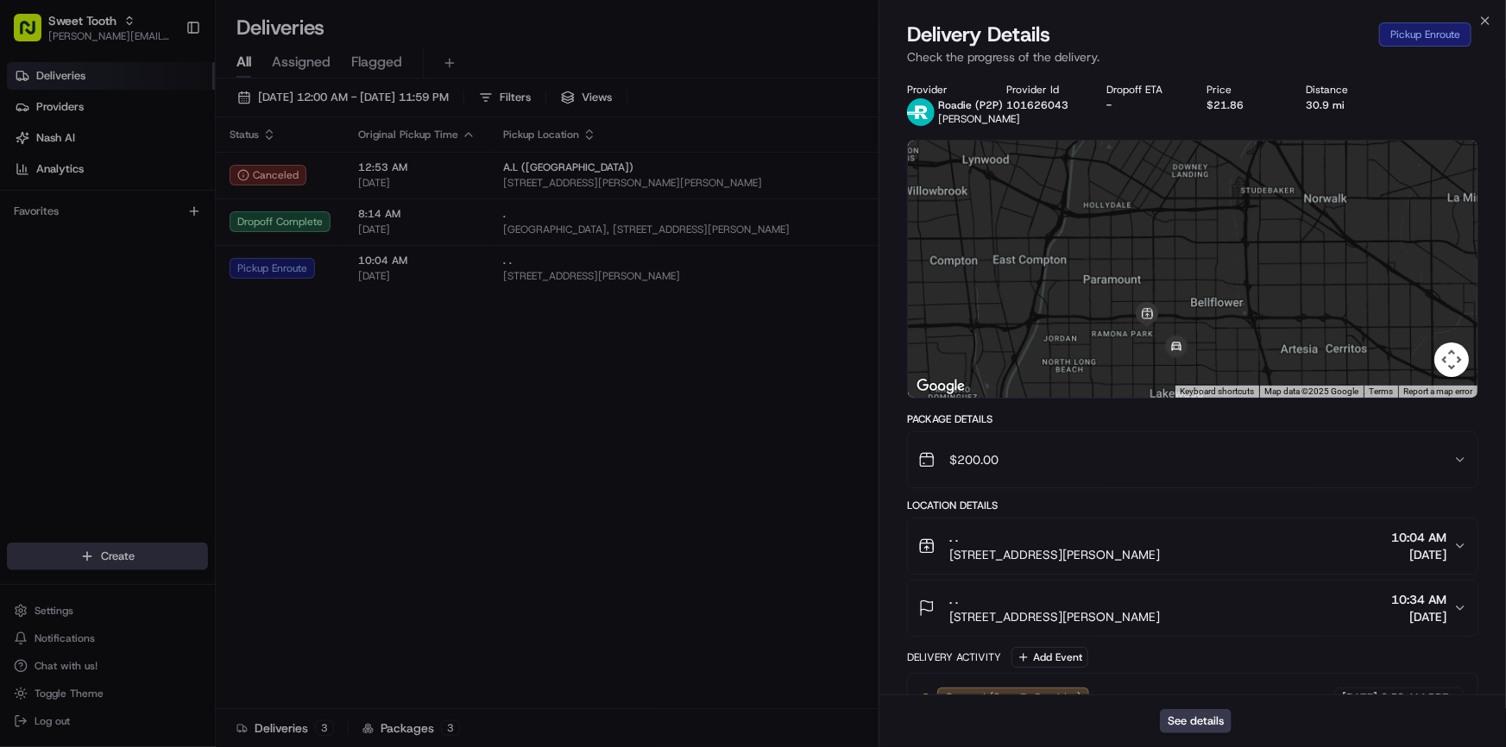
drag, startPoint x: 1185, startPoint y: 311, endPoint x: 1181, endPoint y: 276, distance: 34.7
click at [1181, 276] on div at bounding box center [1193, 269] width 570 height 257
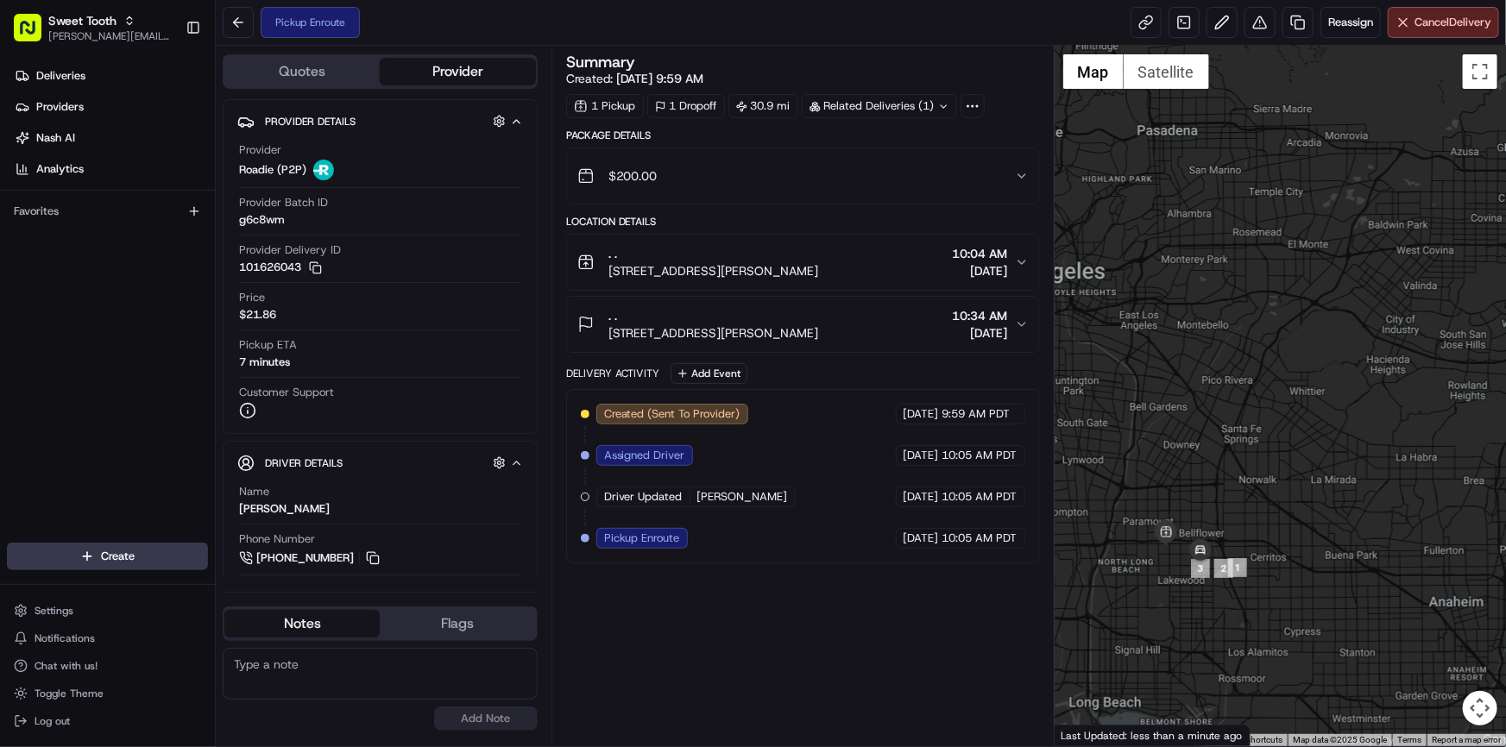
drag, startPoint x: 1197, startPoint y: 593, endPoint x: 1268, endPoint y: 526, distance: 97.7
click at [1268, 526] on div at bounding box center [1279, 396] width 451 height 701
